Goal: Task Accomplishment & Management: Manage account settings

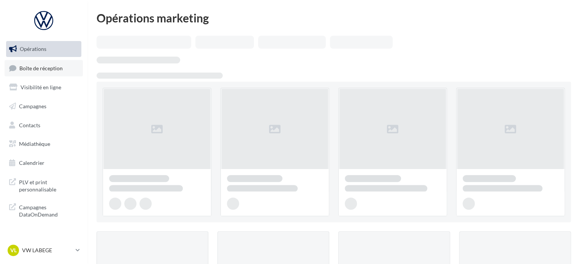
click at [57, 66] on span "Boîte de réception" at bounding box center [40, 68] width 43 height 6
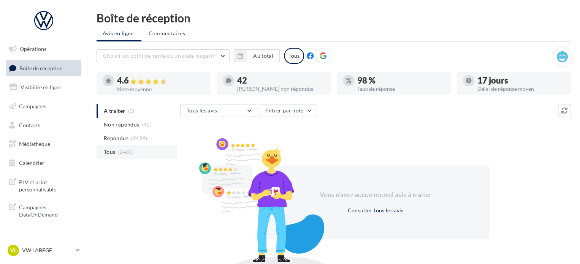
click at [134, 157] on li "Tous (2481)" at bounding box center [136, 152] width 81 height 14
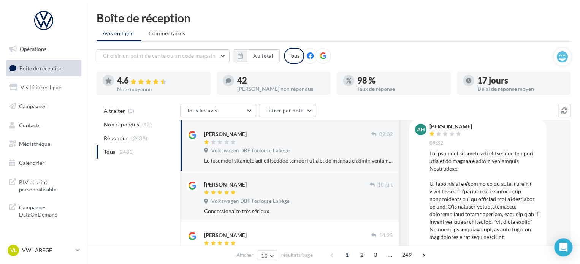
scroll to position [38, 0]
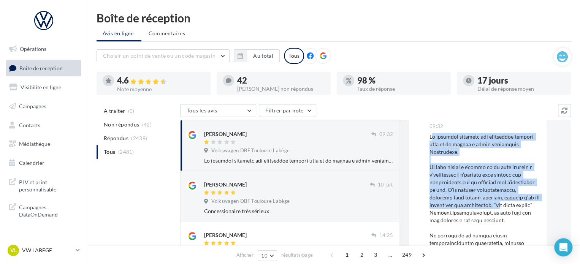
drag, startPoint x: 430, startPoint y: 137, endPoint x: 479, endPoint y: 208, distance: 86.1
click at [479, 208] on div at bounding box center [484, 254] width 111 height 243
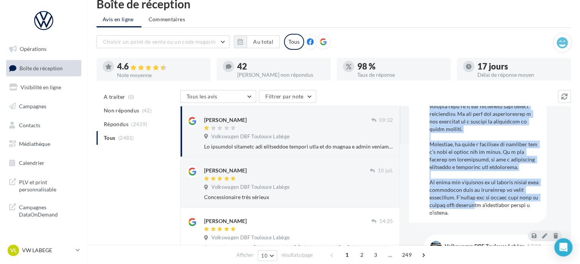
scroll to position [38, 0]
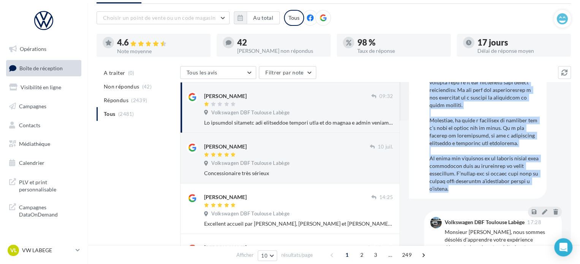
drag, startPoint x: 428, startPoint y: 176, endPoint x: 473, endPoint y: 195, distance: 48.5
click at [473, 195] on div "AH [PERSON_NAME] 09:32" at bounding box center [478, 58] width 138 height 281
copy div "Lo ipsumdol sitametc adi elitseddoe tempori utla et do magnaa e admin veniamqui…"
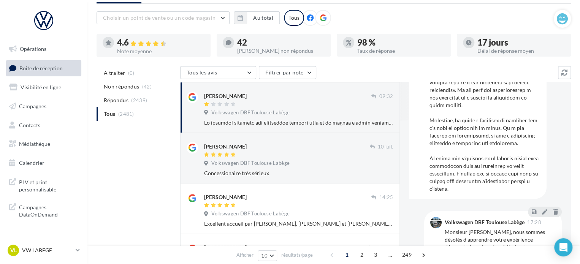
click at [169, 124] on div "A traiter (0) Non répondus (42) Répondus (2439) Tous (2481)" at bounding box center [138, 99] width 84 height 67
click at [42, 246] on div "VL VW LABEGE vw-lab-dup" at bounding box center [40, 250] width 65 height 11
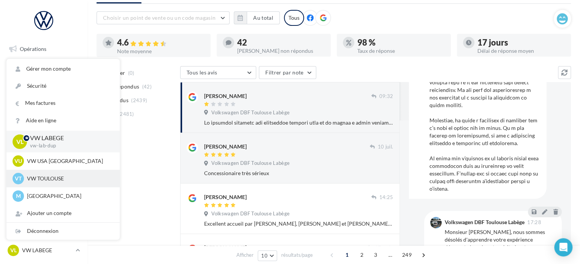
click at [49, 176] on p "VW TOULOUSE" at bounding box center [69, 179] width 84 height 8
